Goal: Entertainment & Leisure: Consume media (video, audio)

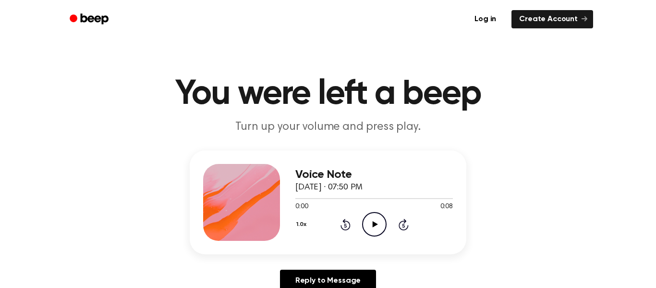
click at [377, 219] on icon "Play Audio" at bounding box center [374, 224] width 25 height 25
click at [377, 219] on icon "Pause Audio" at bounding box center [374, 224] width 25 height 25
click at [377, 219] on icon "Play Audio" at bounding box center [374, 224] width 25 height 25
click at [377, 219] on icon "Pause Audio" at bounding box center [374, 224] width 25 height 25
click at [377, 219] on icon "Play Audio" at bounding box center [374, 224] width 25 height 25
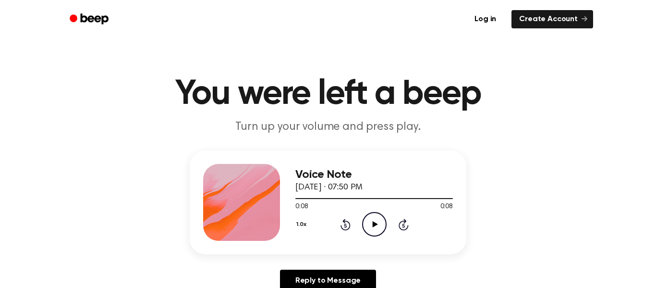
click at [377, 219] on icon "Play Audio" at bounding box center [374, 224] width 25 height 25
click at [371, 228] on icon "Play Audio" at bounding box center [374, 224] width 25 height 25
click at [373, 226] on icon at bounding box center [374, 224] width 5 height 6
click at [376, 223] on icon at bounding box center [374, 224] width 5 height 6
click at [374, 224] on icon at bounding box center [374, 224] width 5 height 6
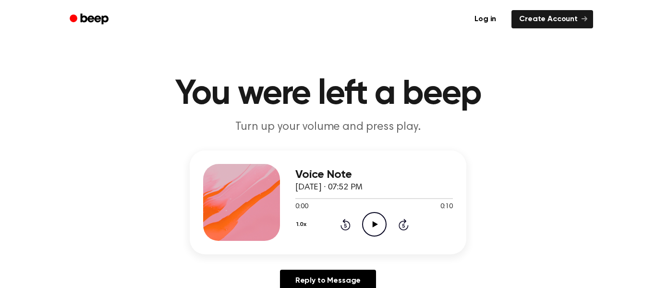
click at [383, 223] on icon "Play Audio" at bounding box center [374, 224] width 25 height 25
click at [375, 232] on icon "Play Audio" at bounding box center [374, 224] width 25 height 25
click at [403, 223] on icon "Skip 5 seconds" at bounding box center [403, 224] width 11 height 12
click at [341, 222] on icon "Rewind 5 seconds" at bounding box center [345, 224] width 11 height 12
click at [370, 228] on icon "Play Audio" at bounding box center [374, 224] width 25 height 25
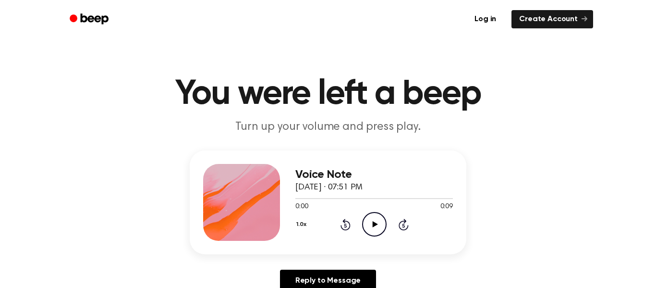
click at [375, 234] on icon "Play Audio" at bounding box center [374, 224] width 25 height 25
click at [364, 223] on icon "Play Audio" at bounding box center [374, 224] width 25 height 25
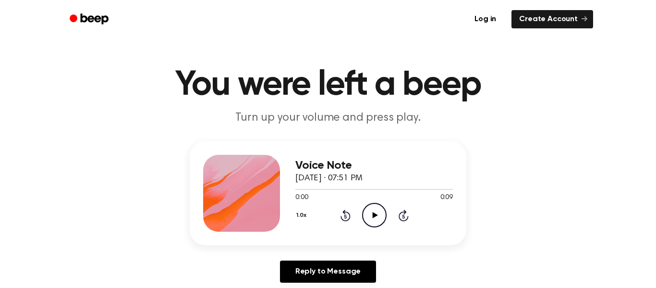
scroll to position [12, 0]
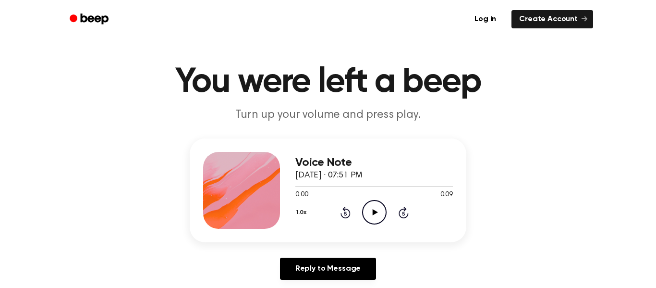
click at [372, 222] on icon "Play Audio" at bounding box center [374, 212] width 25 height 25
click at [373, 210] on icon "Play Audio" at bounding box center [374, 212] width 25 height 25
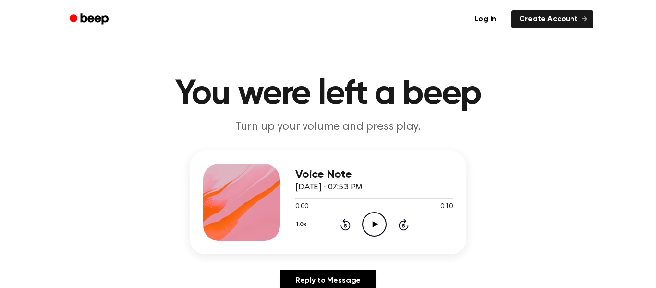
click at [378, 234] on icon "Play Audio" at bounding box center [374, 224] width 25 height 25
click at [378, 229] on icon "Play Audio" at bounding box center [374, 224] width 25 height 25
click at [367, 195] on div at bounding box center [375, 198] width 158 height 8
click at [371, 230] on icon "Play Audio" at bounding box center [374, 224] width 25 height 25
click at [378, 213] on circle at bounding box center [375, 224] width 24 height 24
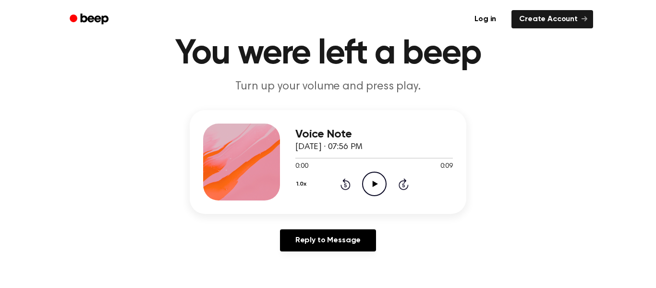
scroll to position [50, 0]
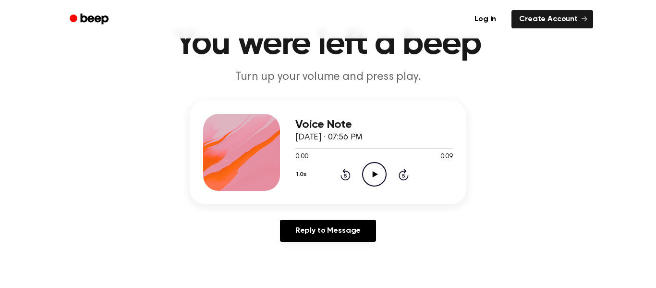
click at [384, 160] on div "0:00 0:09" at bounding box center [375, 157] width 158 height 10
click at [383, 167] on icon "Play Audio" at bounding box center [374, 174] width 25 height 25
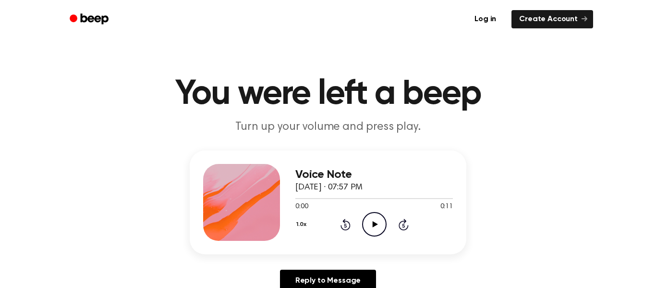
click at [368, 237] on div "Voice Note [DATE] · 07:57 PM 0:00 0:11 Your browser does not support the [objec…" at bounding box center [375, 202] width 158 height 77
click at [376, 224] on icon at bounding box center [374, 224] width 5 height 6
click at [385, 217] on icon "Play Audio" at bounding box center [374, 224] width 25 height 25
click at [374, 230] on icon "Play Audio" at bounding box center [374, 224] width 25 height 25
click at [376, 223] on icon "Play Audio" at bounding box center [374, 224] width 25 height 25
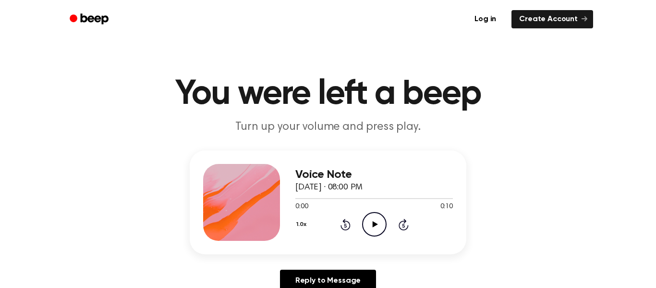
click at [360, 228] on div "1.0x Rewind 5 seconds Play Audio Skip 5 seconds" at bounding box center [375, 224] width 158 height 25
click at [375, 222] on icon "Play Audio" at bounding box center [374, 224] width 25 height 25
click at [344, 21] on ul "Log in Create Account" at bounding box center [359, 19] width 469 height 22
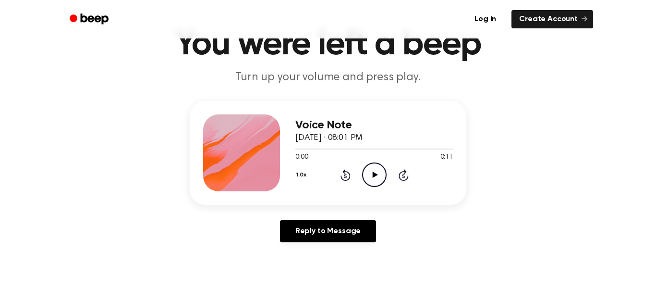
scroll to position [56, 0]
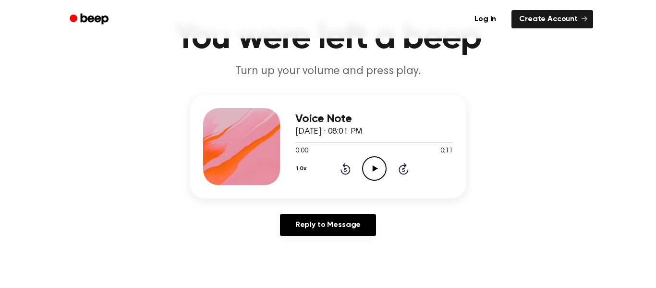
click at [378, 160] on icon "Play Audio" at bounding box center [374, 168] width 25 height 25
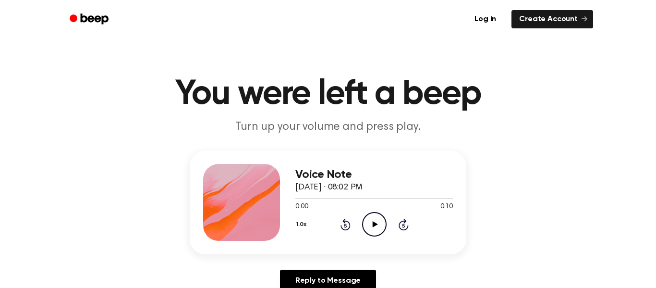
click at [387, 222] on div "1.0x Rewind 5 seconds Play Audio Skip 5 seconds" at bounding box center [375, 224] width 158 height 25
click at [367, 238] on div "Voice Note October 1, 2025 · 08:02 PM 0:00 0:10 Your browser does not support t…" at bounding box center [375, 202] width 158 height 77
click at [372, 230] on icon "Play Audio" at bounding box center [374, 224] width 25 height 25
click at [378, 230] on icon "Play Audio" at bounding box center [374, 224] width 25 height 25
click at [365, 225] on icon "Play Audio" at bounding box center [374, 224] width 25 height 25
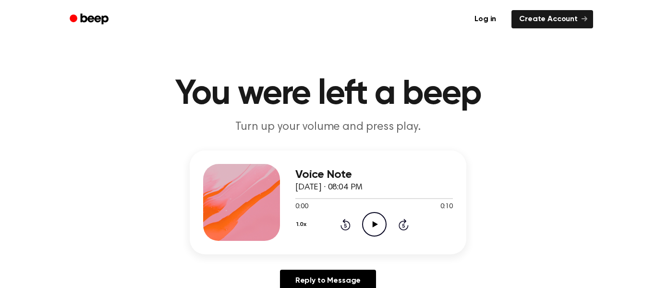
click at [382, 223] on icon "Play Audio" at bounding box center [374, 224] width 25 height 25
click at [366, 231] on icon "Play Audio" at bounding box center [374, 224] width 25 height 25
